Goal: Task Accomplishment & Management: Manage account settings

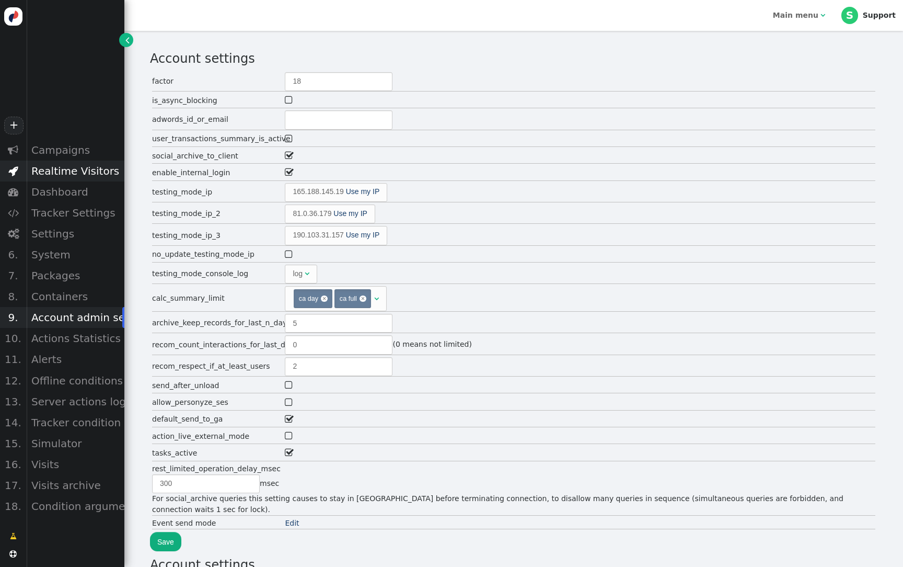
click at [66, 172] on div "Realtime Visitors" at bounding box center [75, 170] width 98 height 21
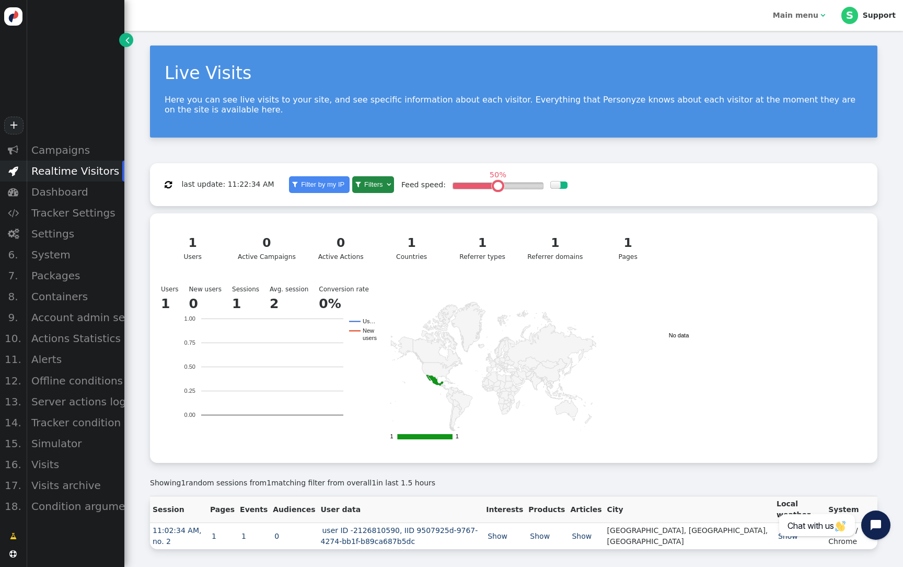
click at [226, 543] on td "1" at bounding box center [223, 536] width 30 height 27
click at [794, 15] on b "Main menu" at bounding box center [795, 15] width 45 height 8
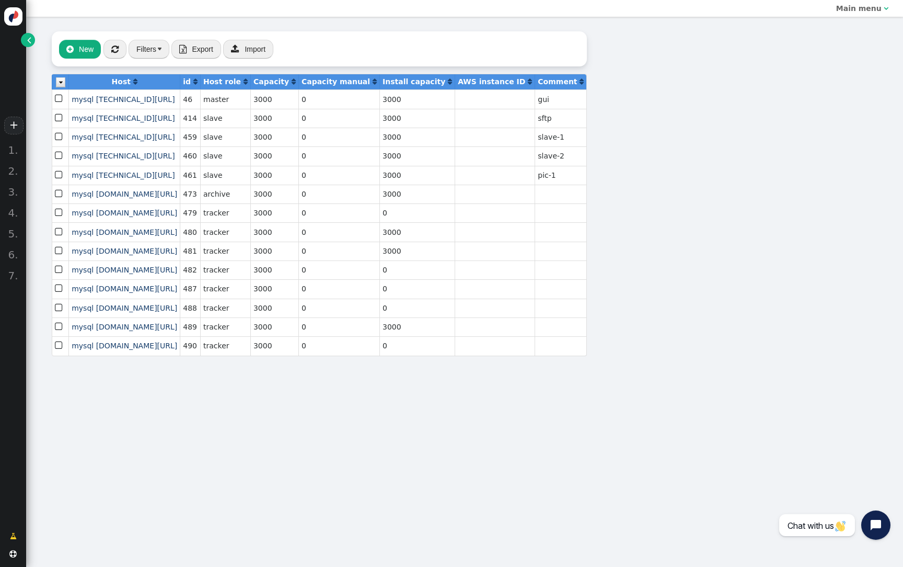
click at [25, 44] on link "" at bounding box center [28, 40] width 14 height 14
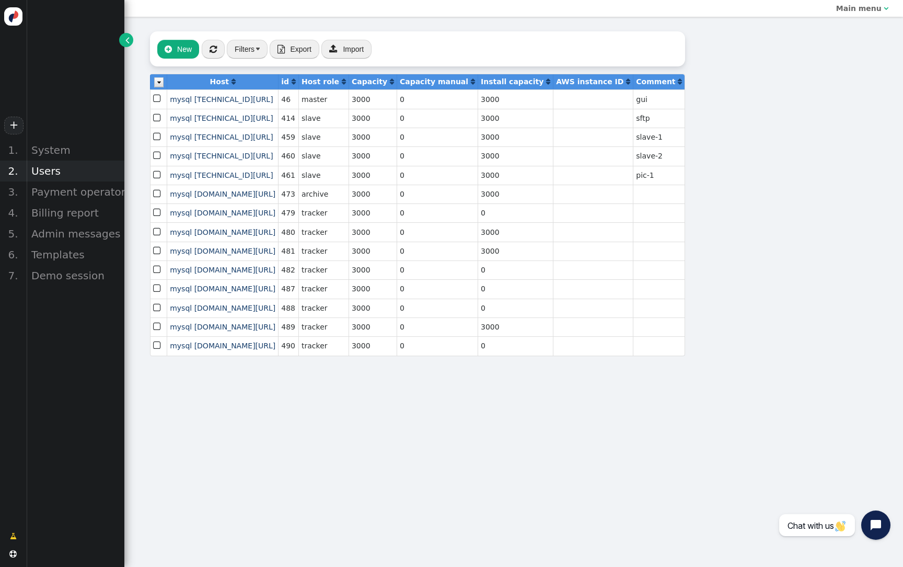
click at [60, 168] on div "Users" at bounding box center [75, 170] width 98 height 21
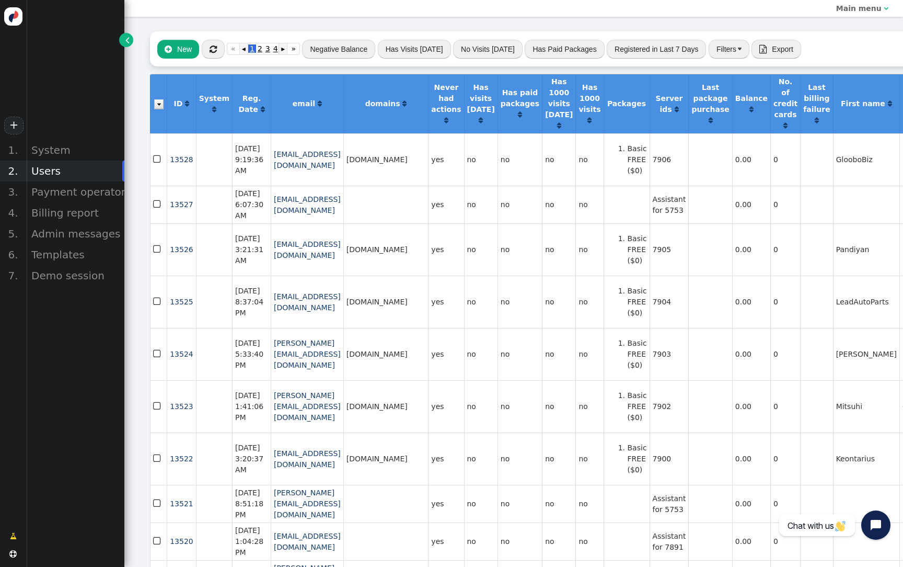
drag, startPoint x: 451, startPoint y: 162, endPoint x: 409, endPoint y: 161, distance: 41.8
click at [408, 161] on td "[DOMAIN_NAME]" at bounding box center [385, 159] width 85 height 52
click at [214, 49] on span "" at bounding box center [213, 49] width 7 height 8
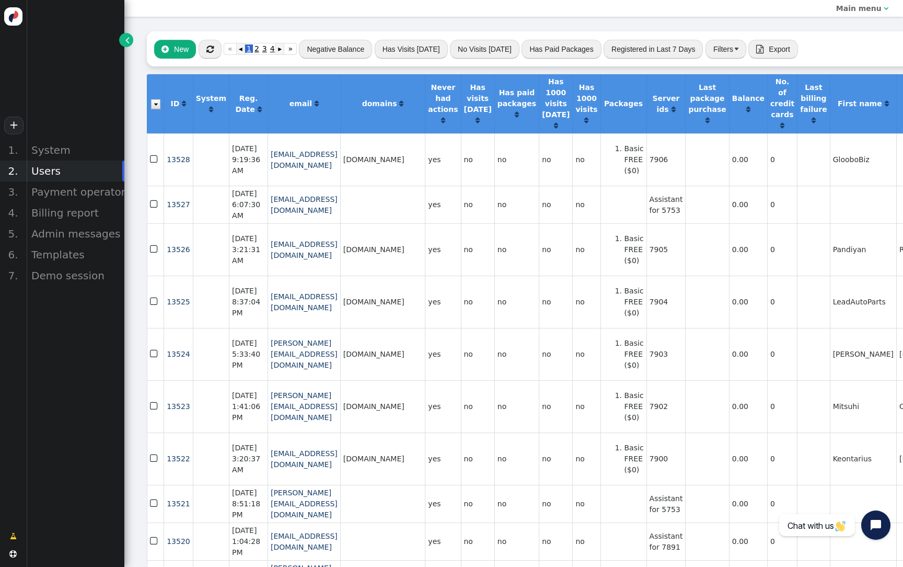
scroll to position [0, 3]
